Goal: Task Accomplishment & Management: Manage account settings

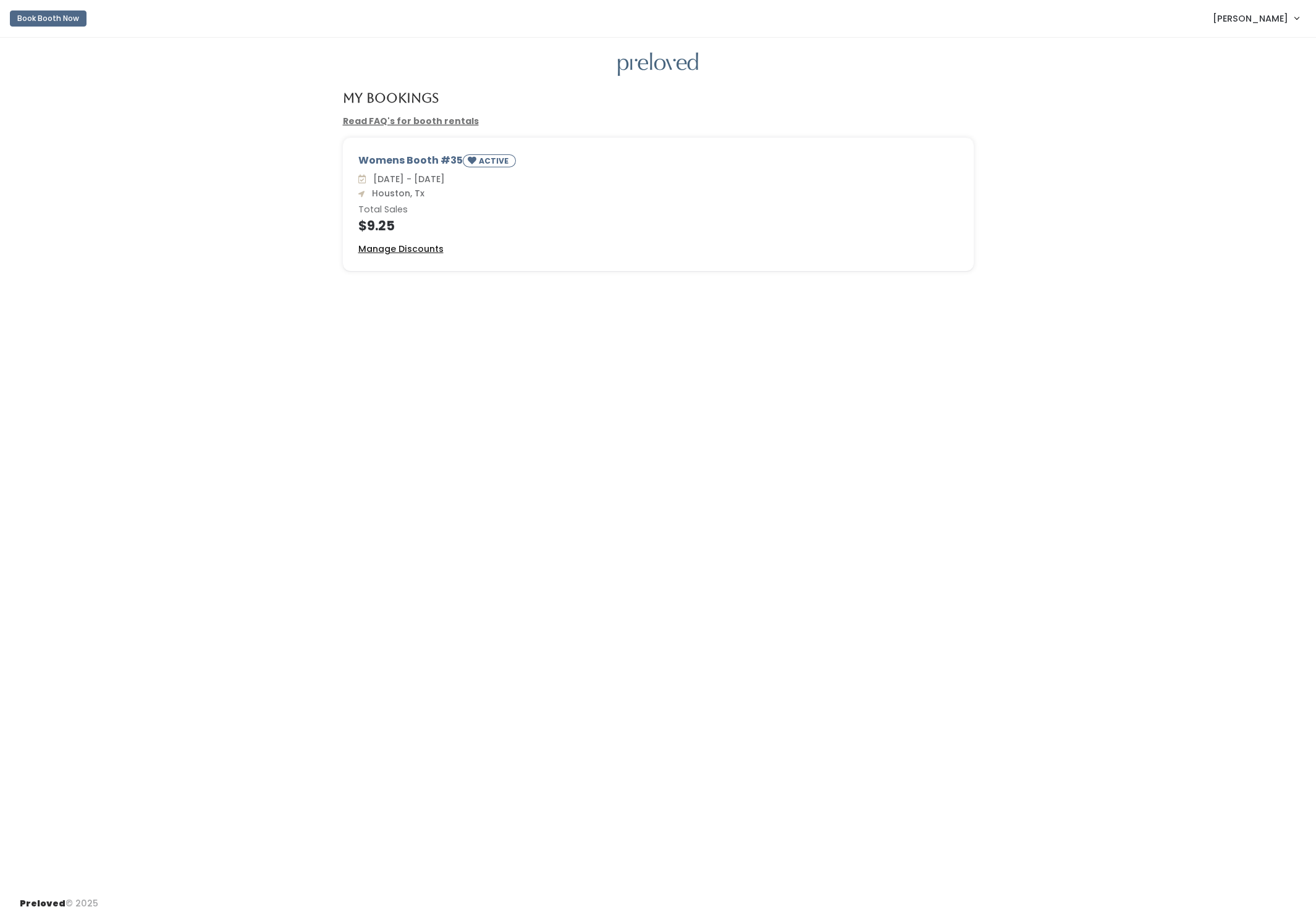
click at [436, 246] on u "Manage Discounts" at bounding box center [401, 249] width 85 height 13
